Goal: Use online tool/utility: Utilize a website feature to perform a specific function

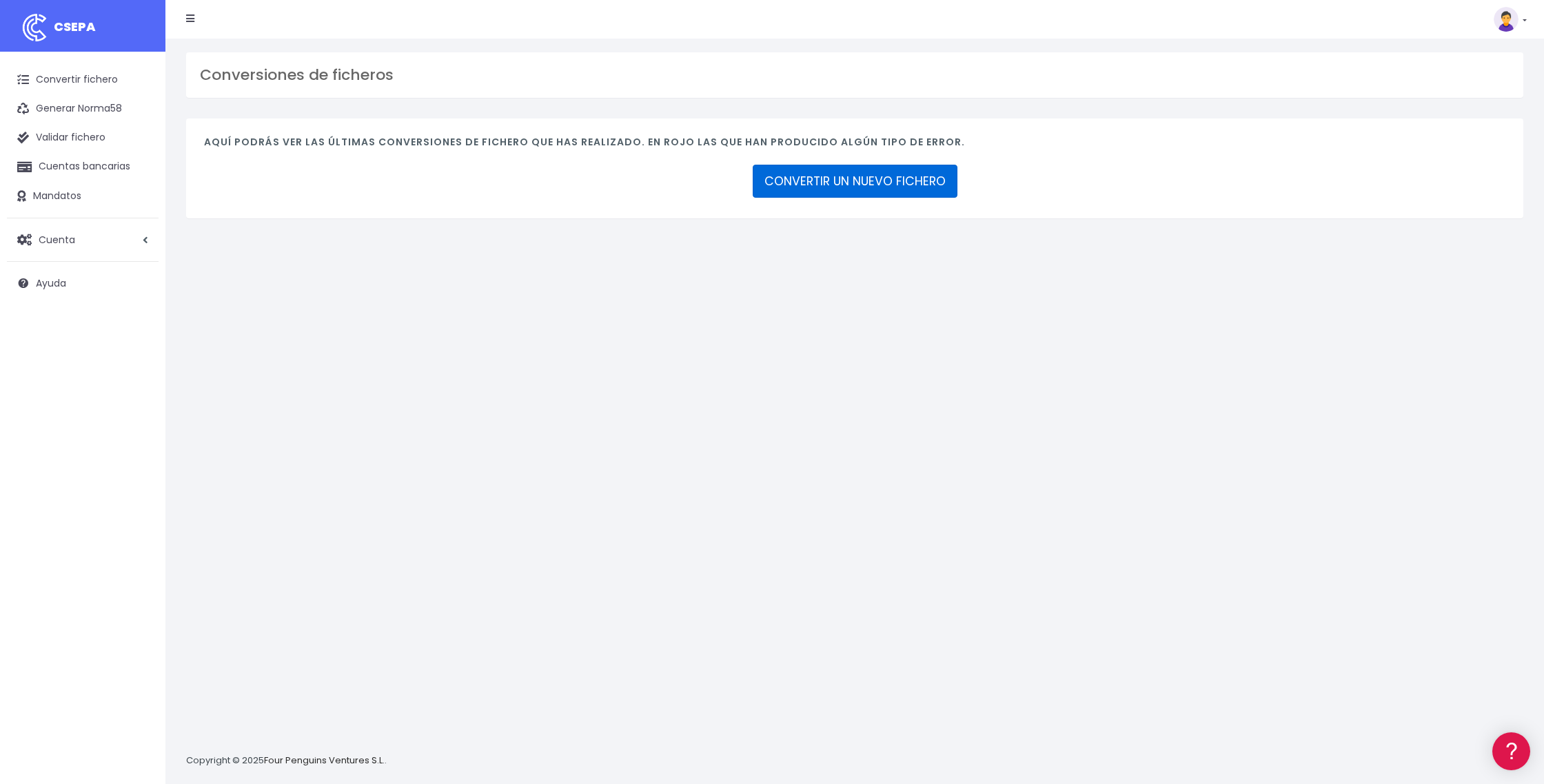
click at [883, 186] on link "CONVERTIR UN NUEVO FICHERO" at bounding box center [855, 181] width 205 height 33
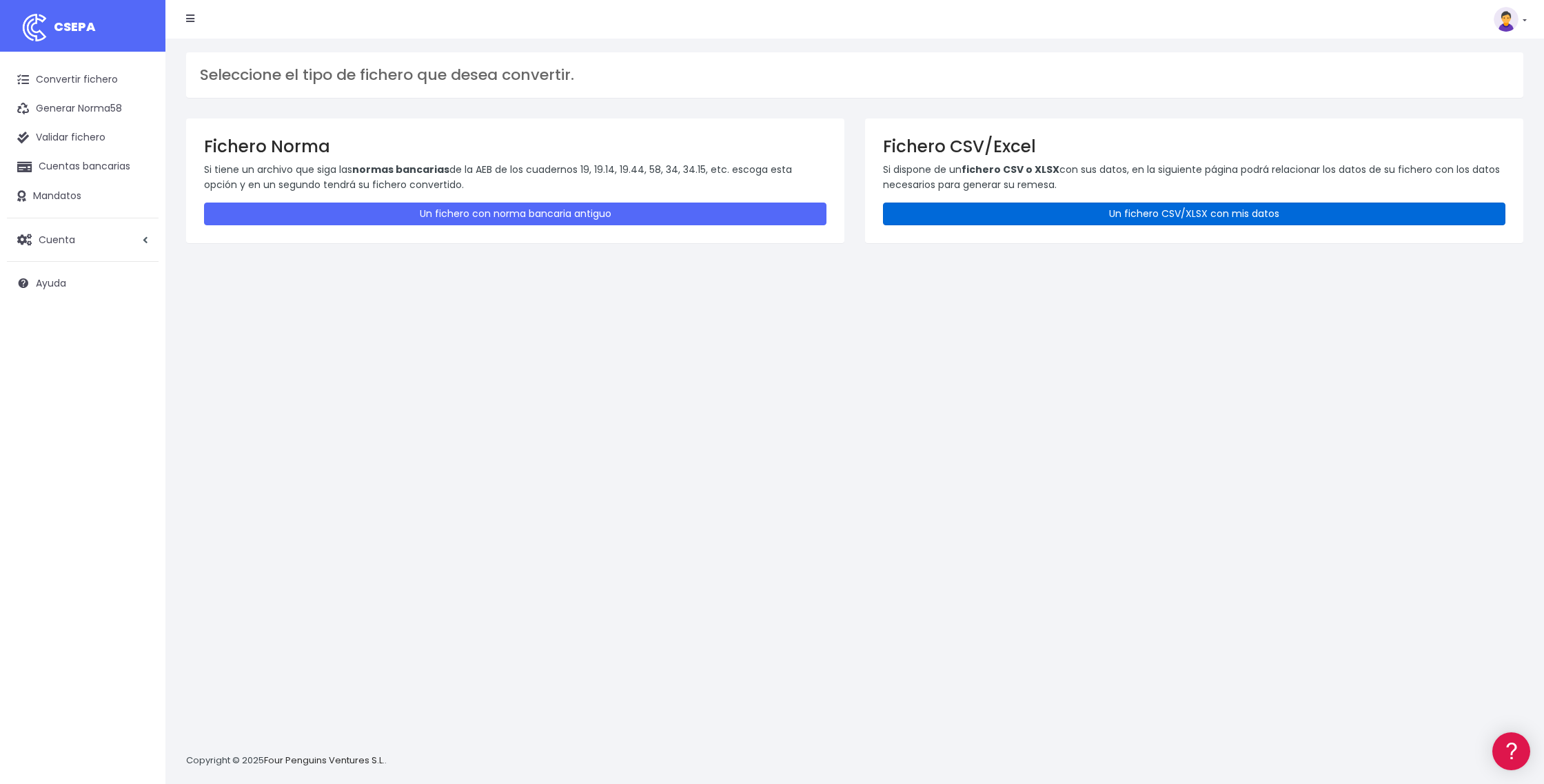
click at [1170, 215] on link "Un fichero CSV/XLSX con mis datos" at bounding box center [1193, 213] width 622 height 22
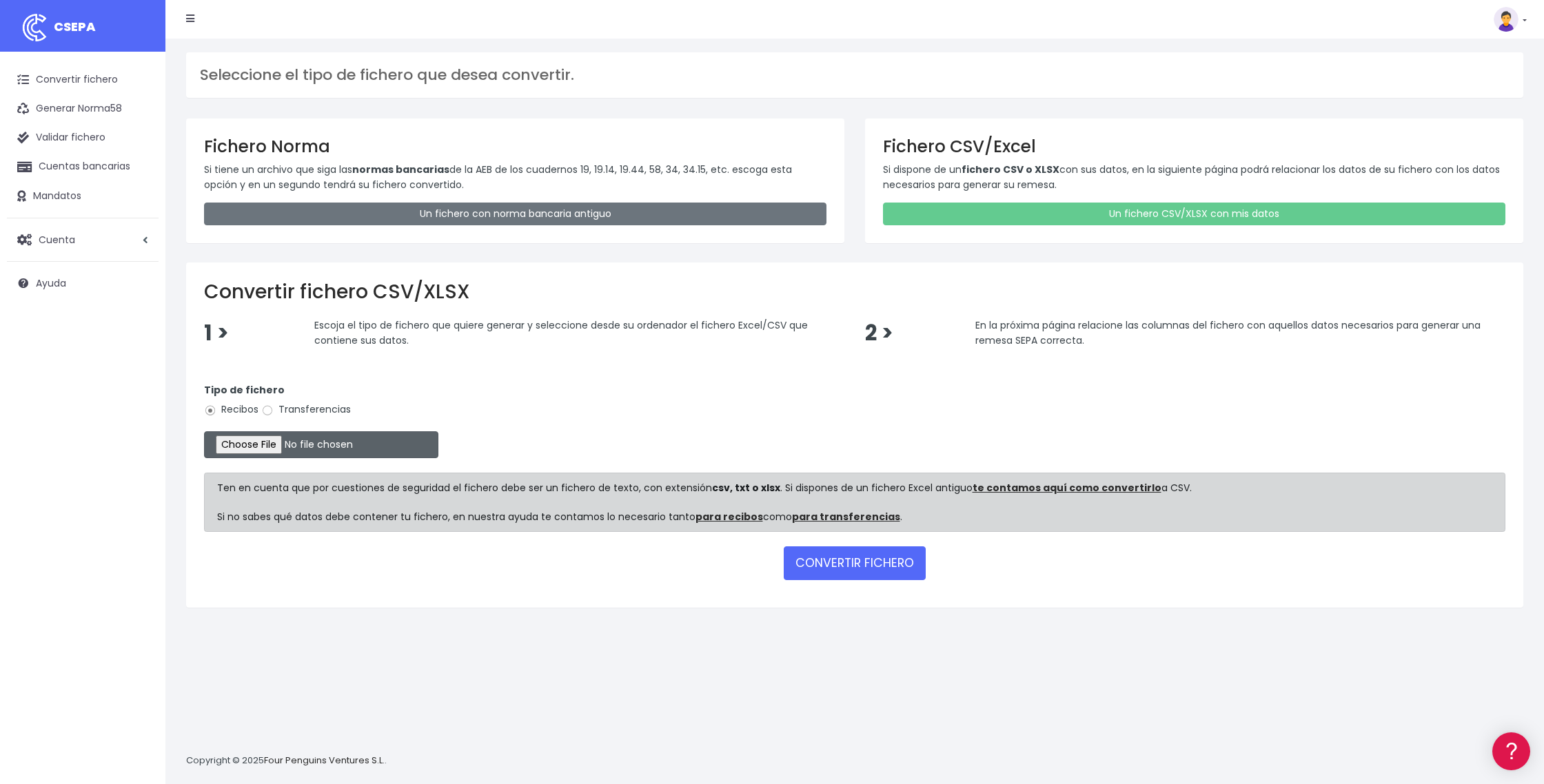
click at [279, 443] on input "file" at bounding box center [321, 445] width 234 height 27
type input "C:\fakepath\DOMI 25 SEPTIEMBRE.25.xlsx"
click at [828, 569] on button "CONVERTIR FICHERO" at bounding box center [854, 562] width 142 height 33
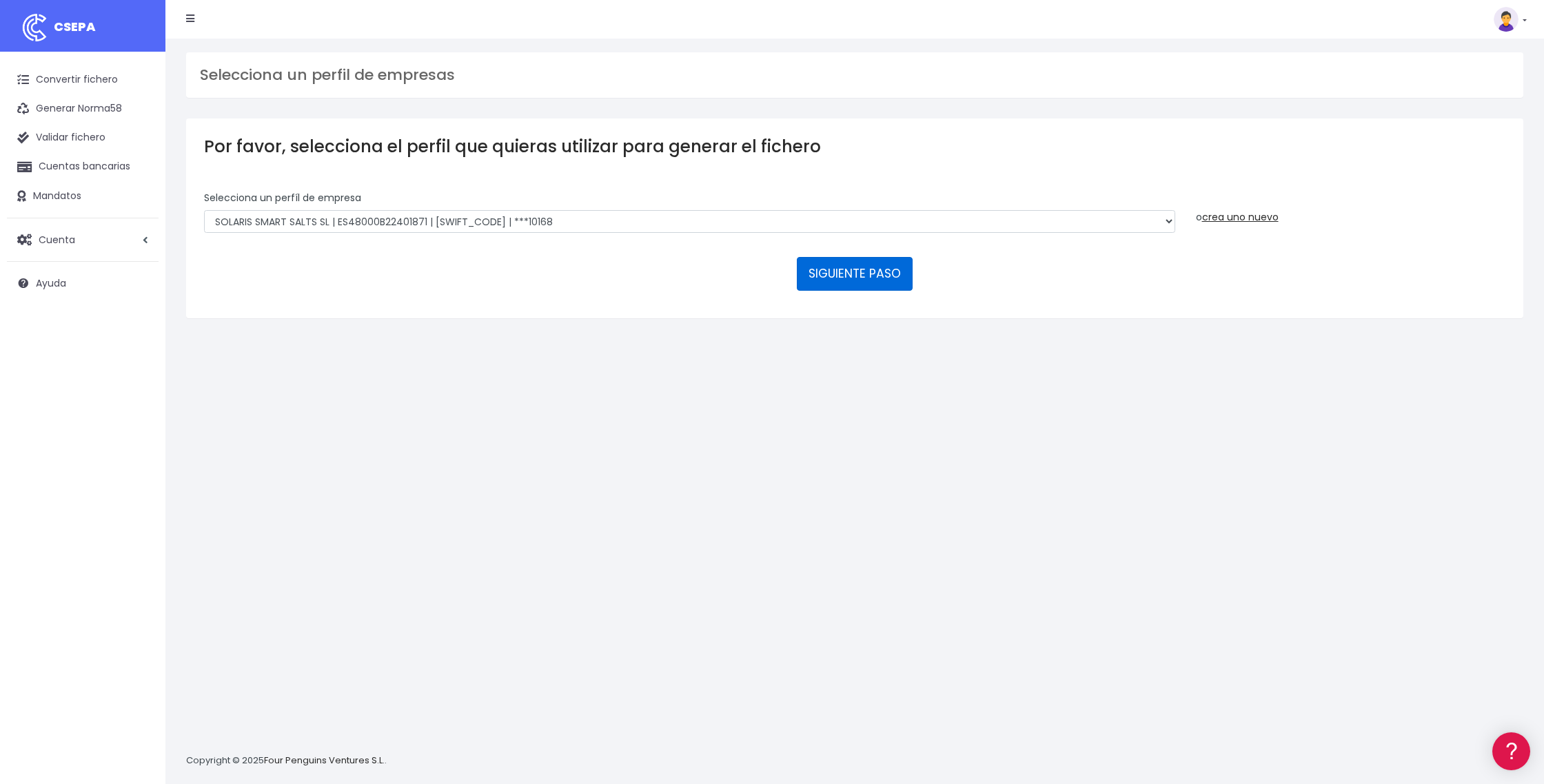
click at [855, 274] on button "SIGUIENTE PASO" at bounding box center [854, 273] width 116 height 33
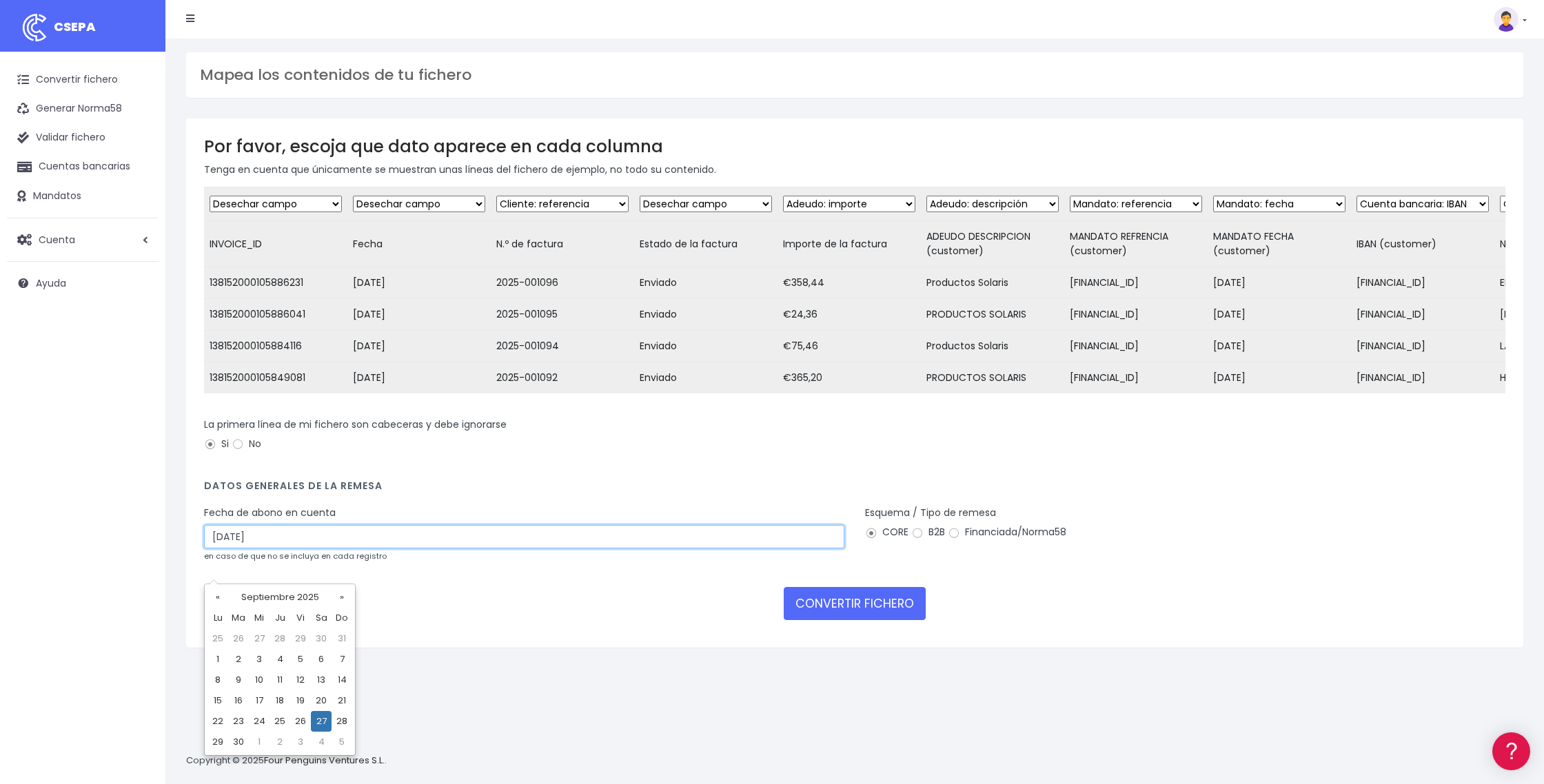
click at [434, 548] on input "27/09/2025" at bounding box center [524, 536] width 641 height 23
click at [216, 744] on td "29" at bounding box center [217, 742] width 21 height 21
type input "29/09/2025"
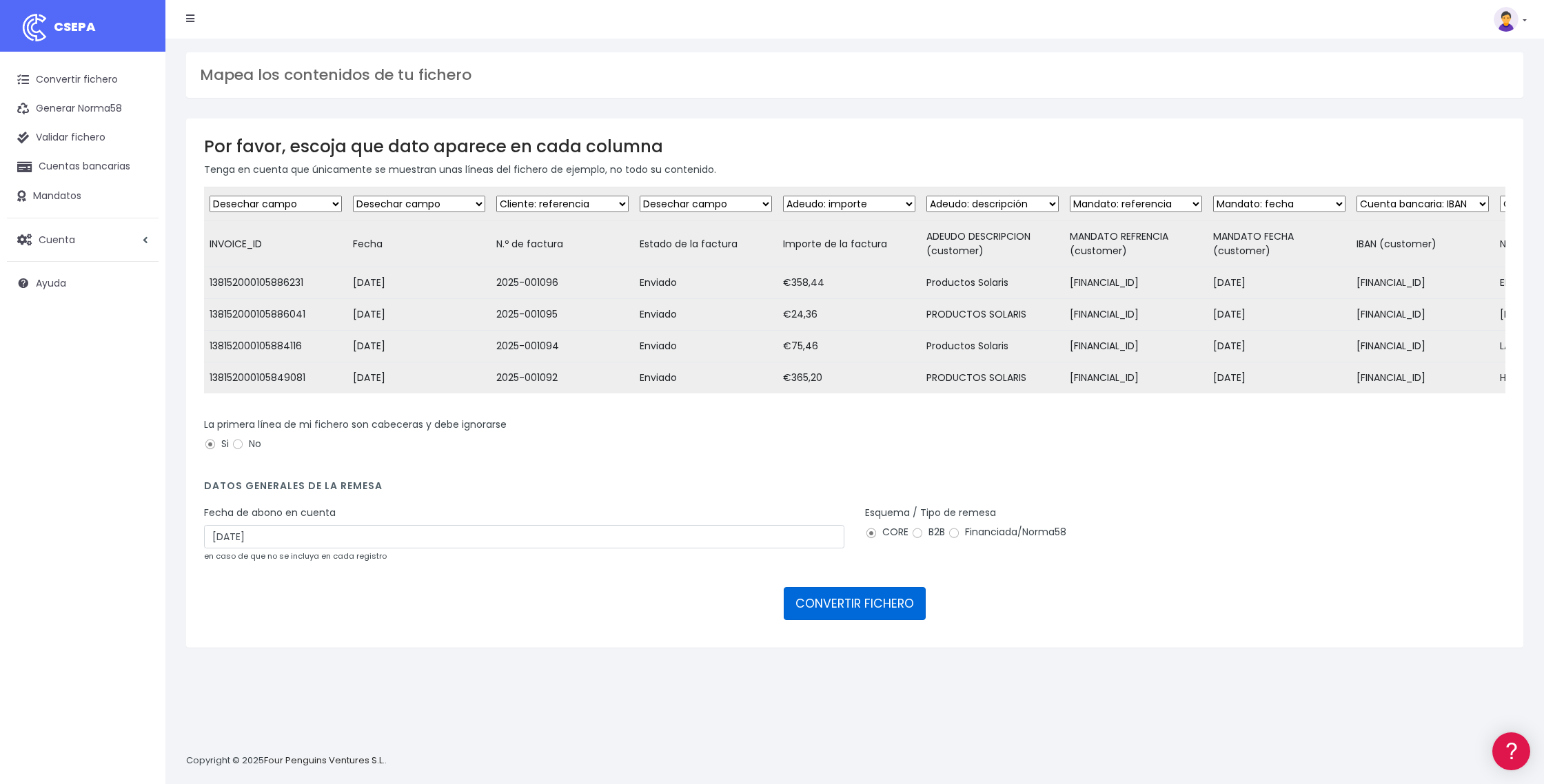
click at [853, 620] on button "CONVERTIR FICHERO" at bounding box center [854, 603] width 142 height 33
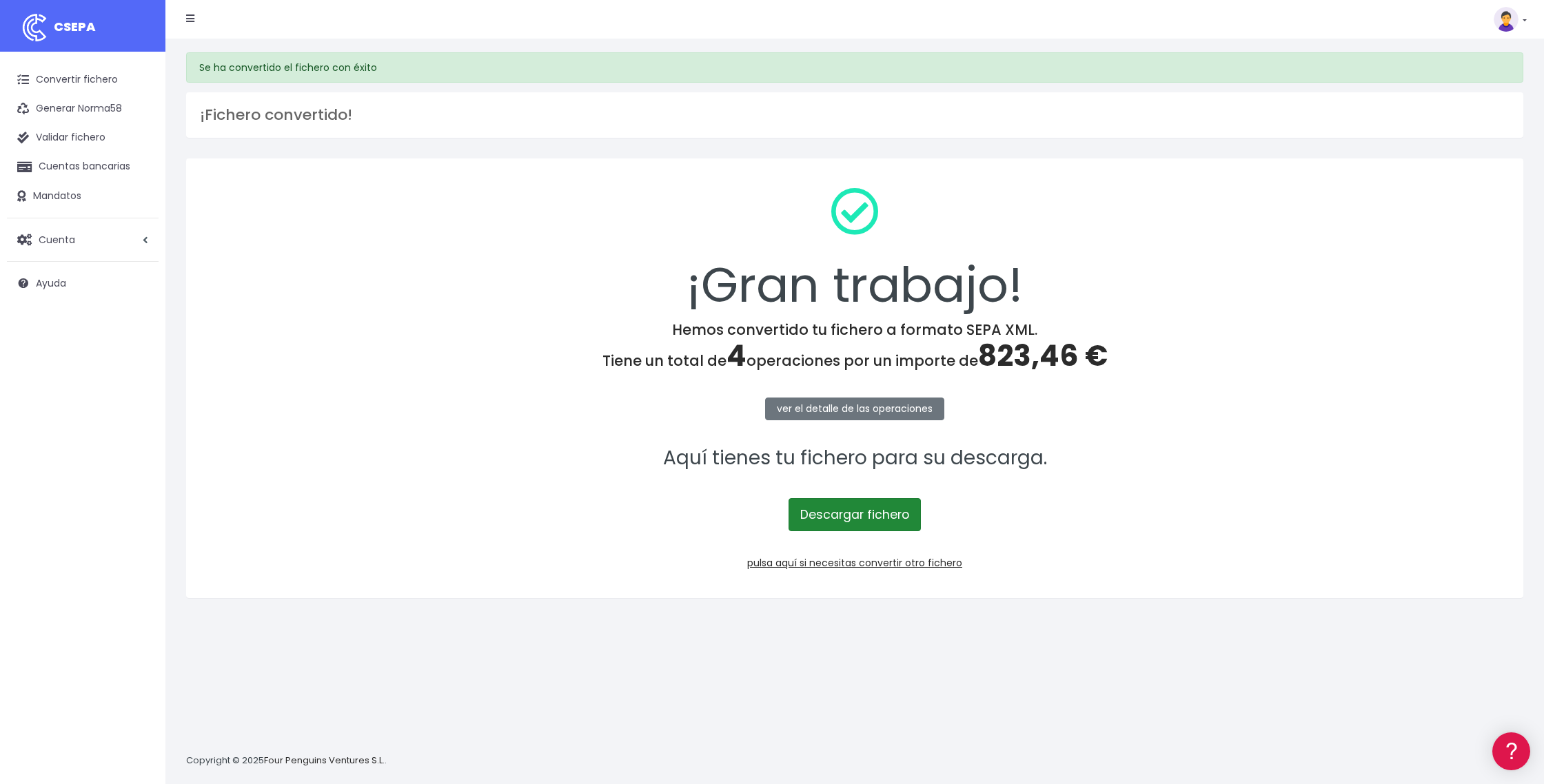
click at [856, 510] on link "Descargar fichero" at bounding box center [855, 514] width 132 height 33
